Goal: Task Accomplishment & Management: Complete application form

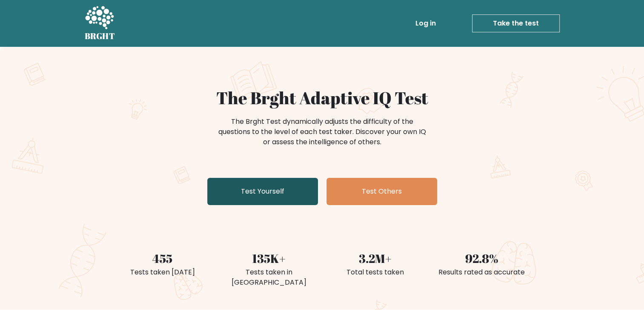
click at [286, 200] on link "Test Yourself" at bounding box center [262, 191] width 111 height 27
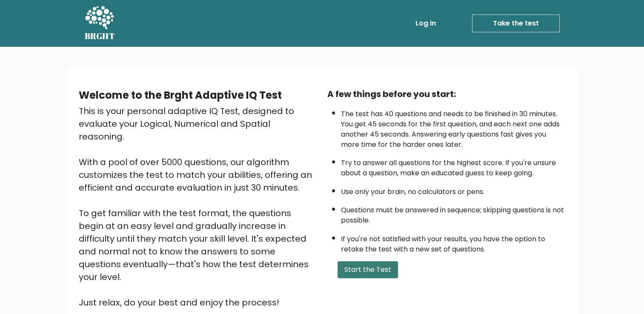
click at [380, 266] on button "Start the Test" at bounding box center [367, 269] width 60 height 17
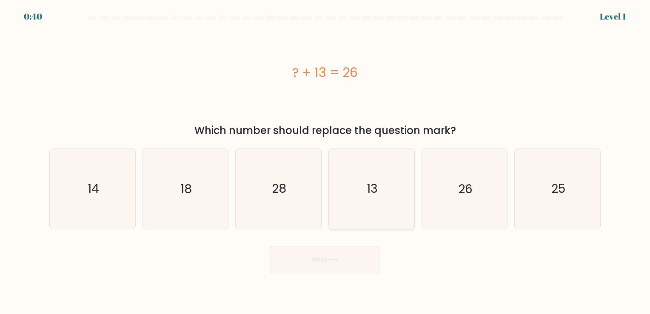
click at [381, 189] on icon "13" at bounding box center [372, 189] width 80 height 80
click at [326, 161] on input "d. 13" at bounding box center [325, 159] width 0 height 4
radio input "true"
click at [333, 251] on button "Next" at bounding box center [325, 259] width 111 height 27
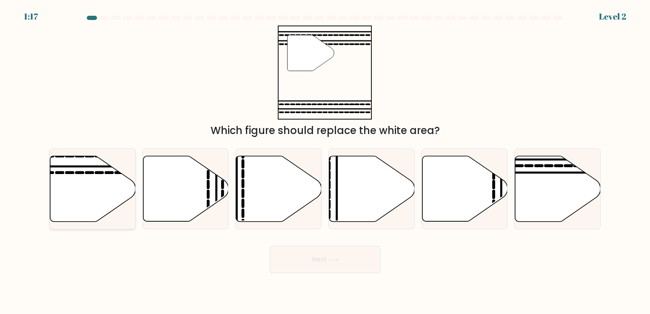
click at [86, 185] on icon at bounding box center [93, 189] width 86 height 66
click at [325, 161] on input "a." at bounding box center [325, 159] width 0 height 4
radio input "true"
click at [308, 257] on button "Next" at bounding box center [325, 259] width 111 height 27
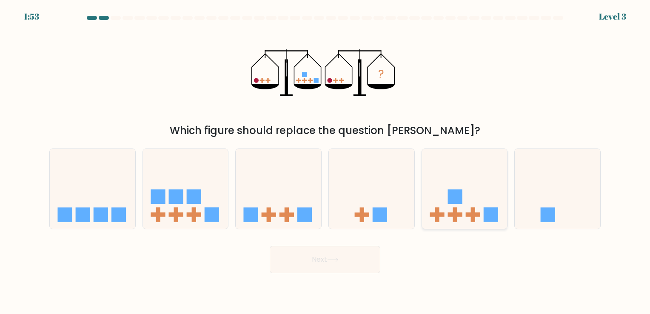
click at [440, 190] on icon at bounding box center [465, 189] width 86 height 71
click at [326, 161] on input "e." at bounding box center [325, 159] width 0 height 4
radio input "true"
click at [342, 256] on button "Next" at bounding box center [325, 259] width 111 height 27
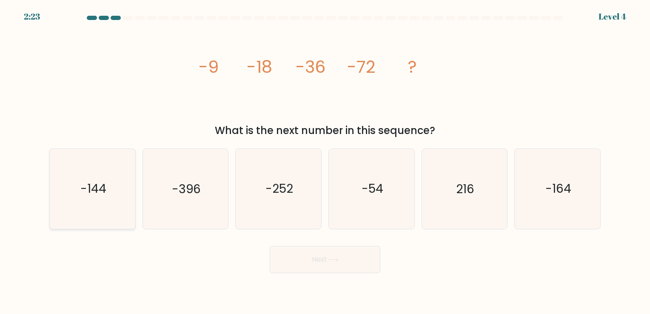
click at [92, 187] on text "-144" at bounding box center [93, 189] width 26 height 17
click at [325, 161] on input "a. -144" at bounding box center [325, 159] width 0 height 4
radio input "true"
click at [312, 258] on button "Next" at bounding box center [325, 259] width 111 height 27
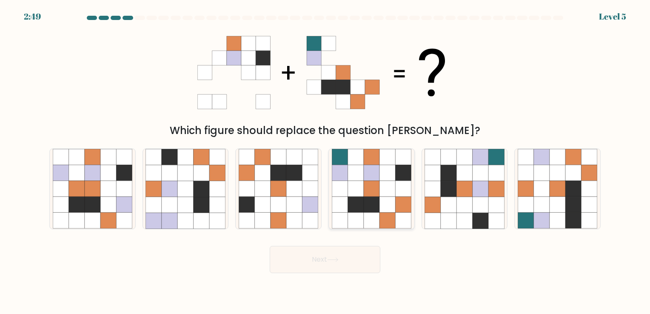
click at [385, 197] on icon at bounding box center [388, 189] width 16 height 16
click at [326, 161] on input "d." at bounding box center [325, 159] width 0 height 4
radio input "true"
click at [328, 270] on button "Next" at bounding box center [325, 259] width 111 height 27
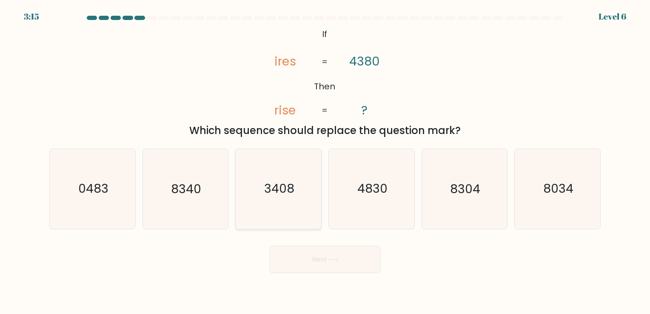
click at [274, 209] on icon "3408" at bounding box center [279, 189] width 80 height 80
click at [325, 161] on input "c. 3408" at bounding box center [325, 159] width 0 height 4
radio input "true"
click at [309, 252] on button "Next" at bounding box center [325, 259] width 111 height 27
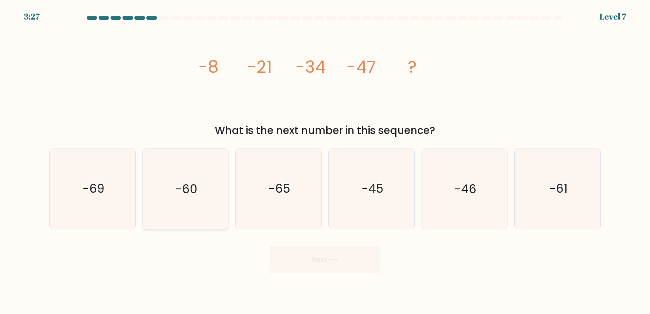
click at [203, 200] on icon "-60" at bounding box center [186, 189] width 80 height 80
click at [325, 161] on input "b. -60" at bounding box center [325, 159] width 0 height 4
radio input "true"
click at [314, 262] on button "Next" at bounding box center [325, 259] width 111 height 27
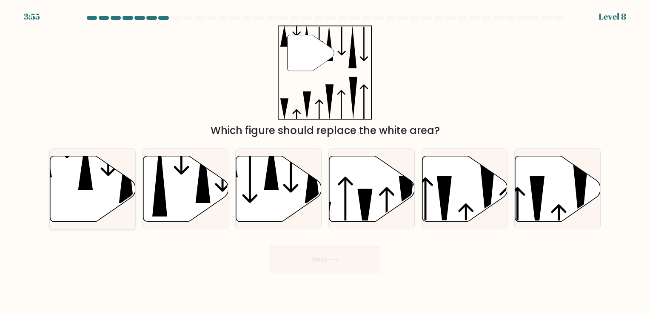
click at [98, 180] on icon at bounding box center [93, 189] width 86 height 66
click at [325, 161] on input "a." at bounding box center [325, 159] width 0 height 4
radio input "true"
click at [329, 257] on button "Next" at bounding box center [325, 259] width 111 height 27
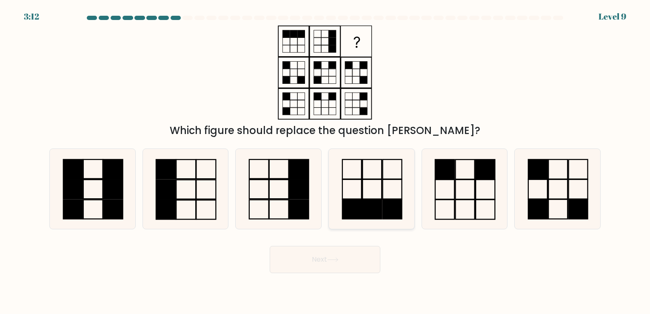
click at [377, 185] on icon at bounding box center [372, 189] width 80 height 80
click at [326, 161] on input "d." at bounding box center [325, 159] width 0 height 4
radio input "true"
click at [311, 265] on button "Next" at bounding box center [325, 259] width 111 height 27
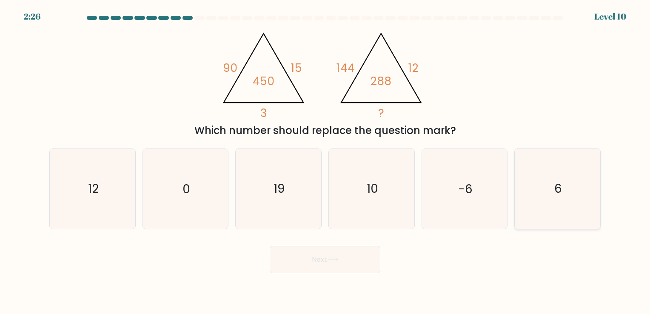
click at [557, 193] on text "6" at bounding box center [558, 189] width 8 height 17
click at [326, 161] on input "f. 6" at bounding box center [325, 159] width 0 height 4
radio input "true"
click at [327, 262] on button "Next" at bounding box center [325, 259] width 111 height 27
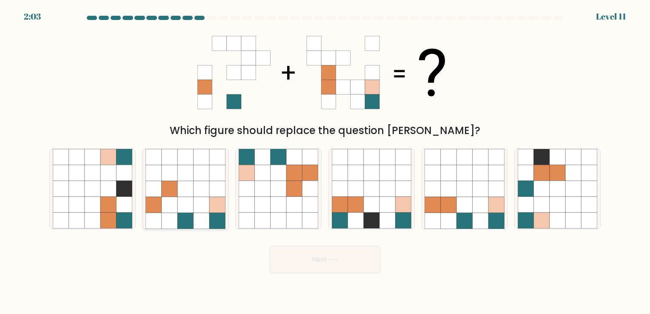
click at [192, 188] on icon at bounding box center [185, 189] width 16 height 16
click at [325, 161] on input "b." at bounding box center [325, 159] width 0 height 4
radio input "true"
click at [300, 272] on button "Next" at bounding box center [325, 259] width 111 height 27
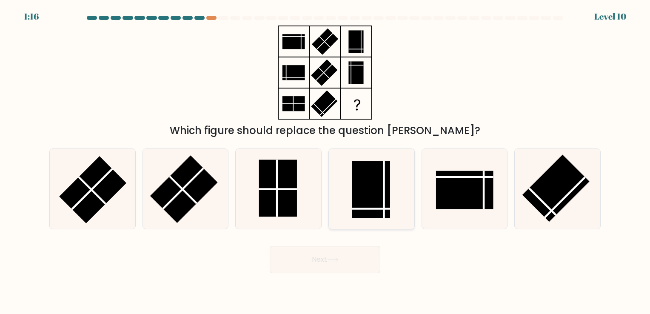
click at [380, 186] on rect at bounding box center [371, 189] width 38 height 57
click at [326, 161] on input "d." at bounding box center [325, 159] width 0 height 4
radio input "true"
click at [317, 258] on button "Next" at bounding box center [325, 259] width 111 height 27
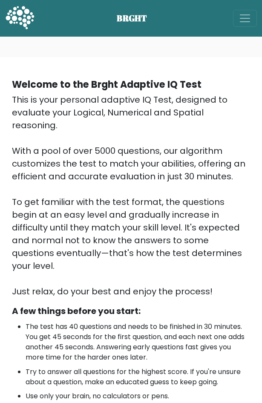
click at [178, 48] on div "Welcome to the Brght Adaptive IQ Test This is your personal adaptive IQ Test, d…" at bounding box center [131, 283] width 262 height 492
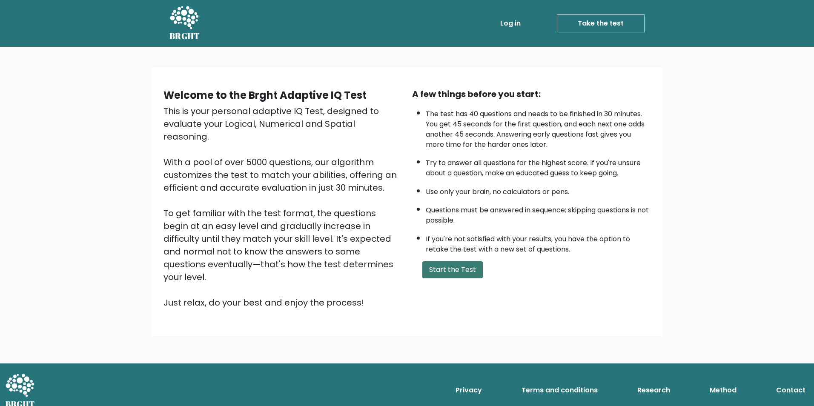
click at [460, 264] on button "Start the Test" at bounding box center [452, 269] width 60 height 17
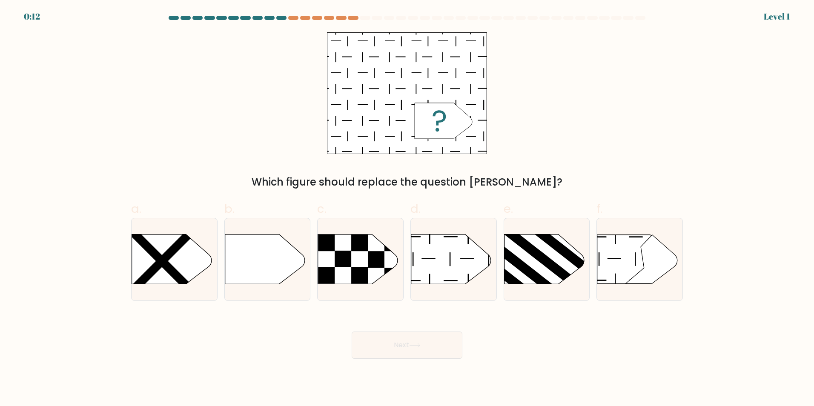
drag, startPoint x: 292, startPoint y: 14, endPoint x: 302, endPoint y: 33, distance: 21.2
click at [292, 15] on div "0:12 Level 1" at bounding box center [407, 11] width 814 height 23
click at [775, 20] on form "a." at bounding box center [407, 187] width 814 height 343
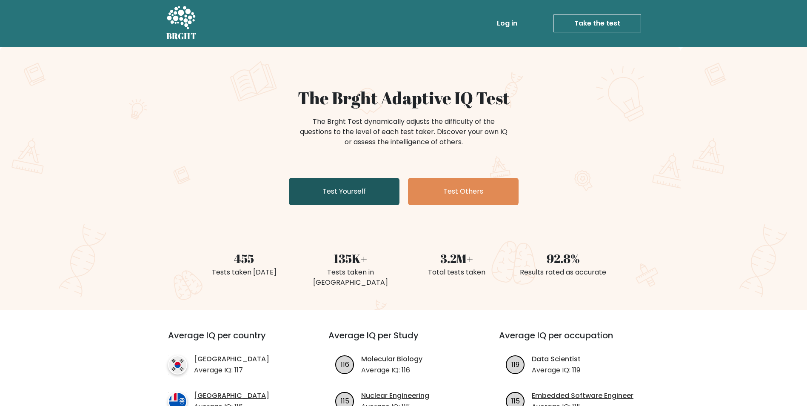
click at [315, 191] on link "Test Yourself" at bounding box center [344, 191] width 111 height 27
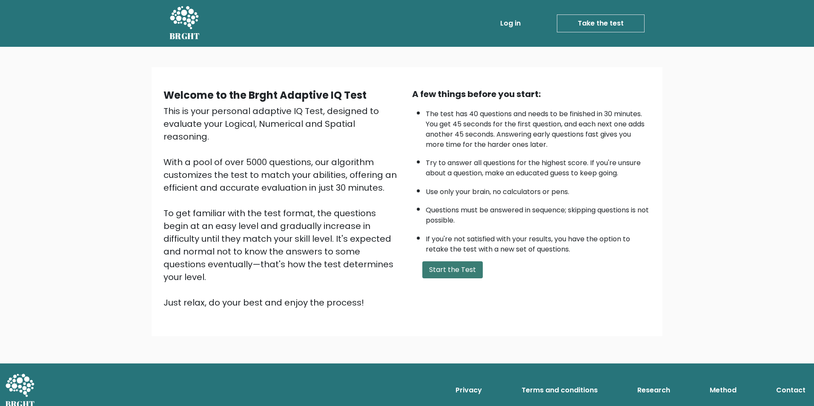
click at [458, 272] on button "Start the Test" at bounding box center [452, 269] width 60 height 17
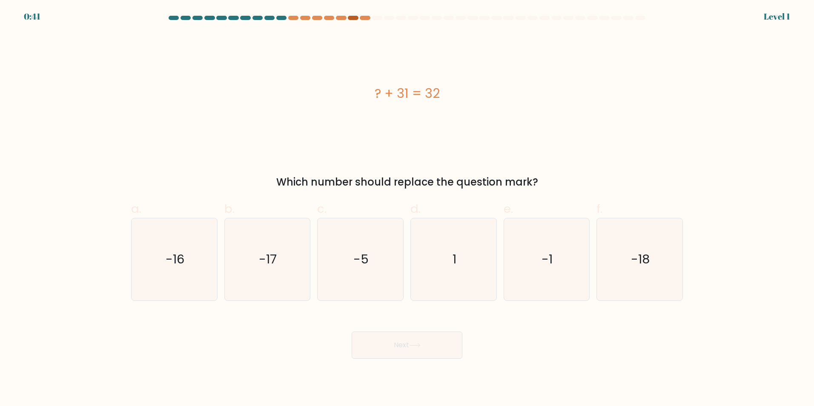
click at [352, 18] on div at bounding box center [353, 18] width 10 height 4
click at [775, 20] on form "a. 1" at bounding box center [407, 187] width 814 height 343
click at [797, 9] on div "0:37 Level 1" at bounding box center [407, 5] width 814 height 10
